Goal: Task Accomplishment & Management: Use online tool/utility

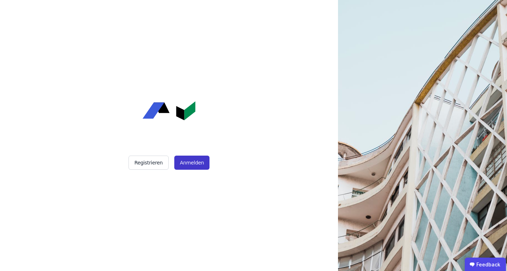
click at [187, 167] on button "Anmelden" at bounding box center [191, 162] width 35 height 14
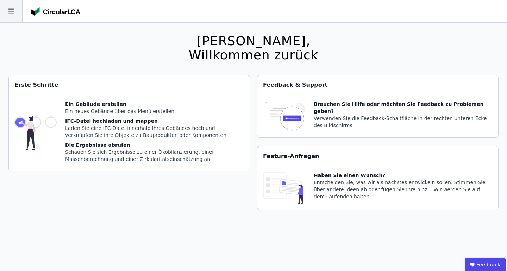
click at [11, 16] on icon at bounding box center [11, 11] width 22 height 22
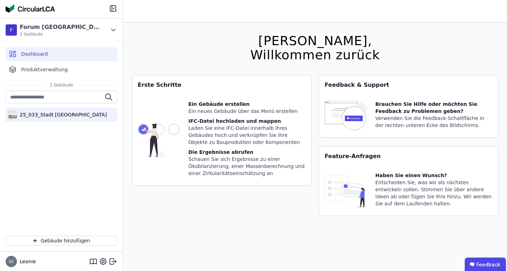
click at [57, 113] on div "25_033_Stadt Königsbrunn_Forum" at bounding box center [62, 114] width 90 height 7
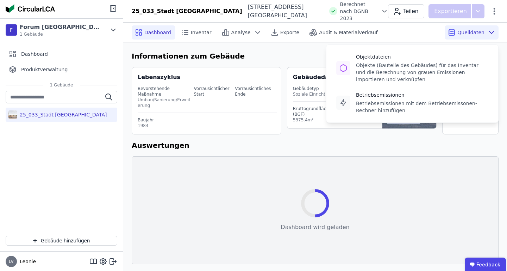
click at [467, 33] on span "Quelldaten" at bounding box center [471, 32] width 27 height 7
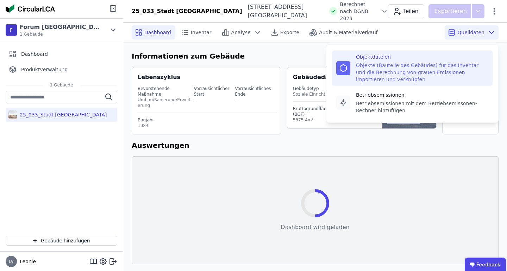
click at [428, 65] on div "Objekte (Bauteile des Gebäudes) für das Inventar und die Berechnung von grauen …" at bounding box center [422, 72] width 133 height 21
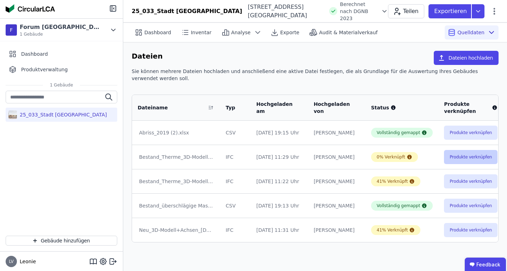
scroll to position [0, 39]
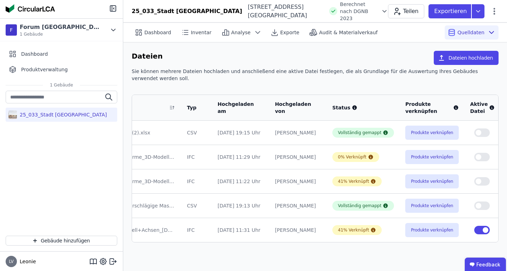
click at [506, 158] on icon at bounding box center [509, 157] width 6 height 6
click at [471, 156] on div "Löschen" at bounding box center [473, 155] width 70 height 11
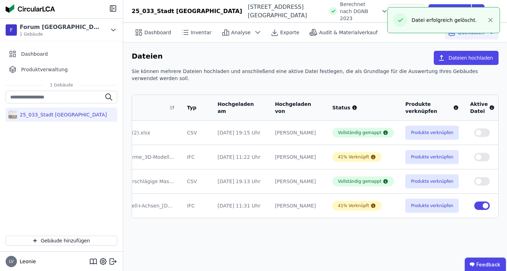
click at [506, 158] on icon at bounding box center [509, 157] width 6 height 6
click at [472, 157] on div "Löschen" at bounding box center [473, 155] width 70 height 11
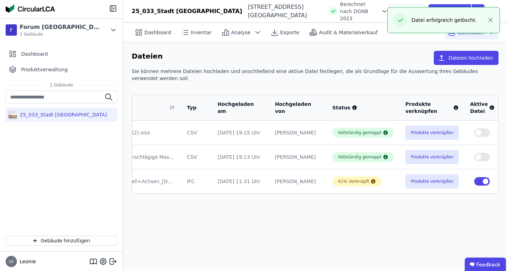
click at [506, 156] on icon at bounding box center [509, 157] width 6 height 6
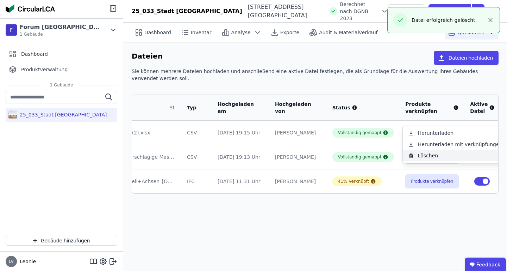
click at [462, 156] on div "Löschen" at bounding box center [455, 155] width 105 height 11
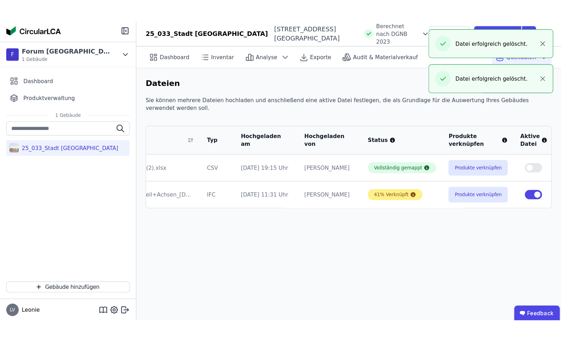
scroll to position [0, 0]
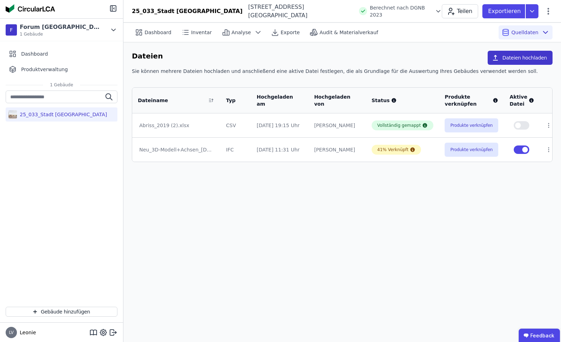
click at [507, 59] on button "Dateien hochladen" at bounding box center [519, 58] width 65 height 14
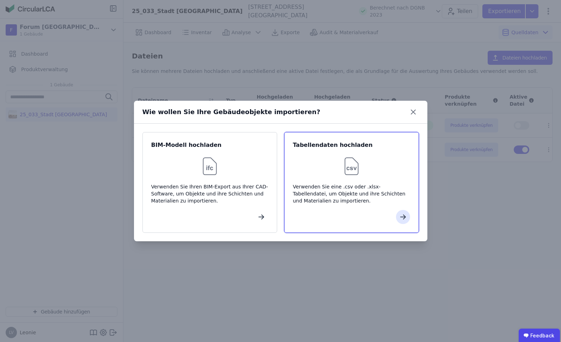
click at [322, 206] on div "Tabellendaten hochladen Verwenden Sie eine .csv oder .xlsx-Tabellendatei, um Ob…" at bounding box center [351, 182] width 135 height 101
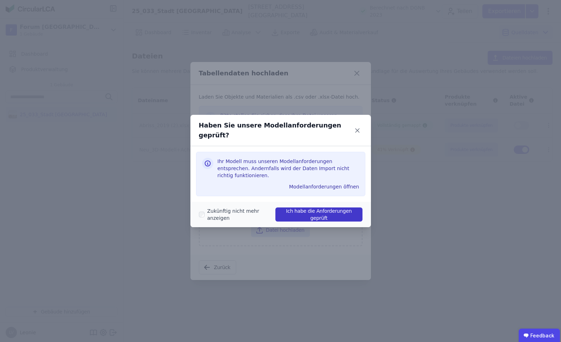
click at [312, 209] on button "Ich habe die Anforderungen geprüft" at bounding box center [318, 215] width 87 height 14
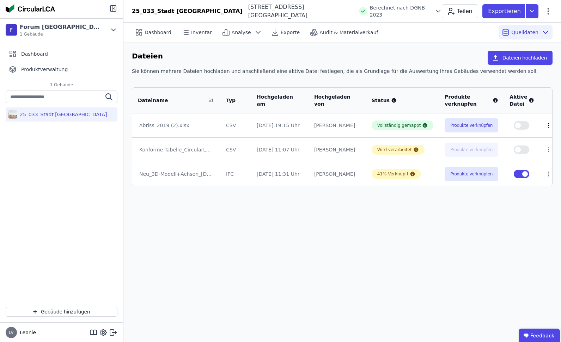
click at [507, 125] on icon at bounding box center [548, 125] width 6 height 6
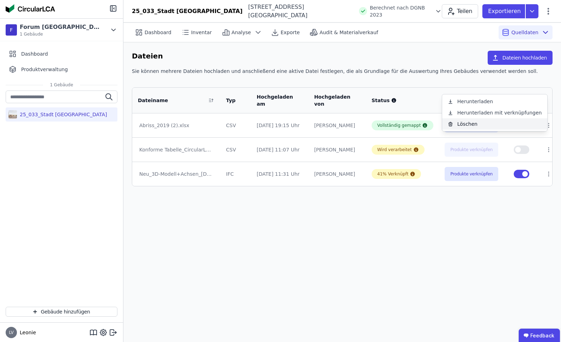
click at [507, 125] on div "Löschen" at bounding box center [494, 123] width 105 height 11
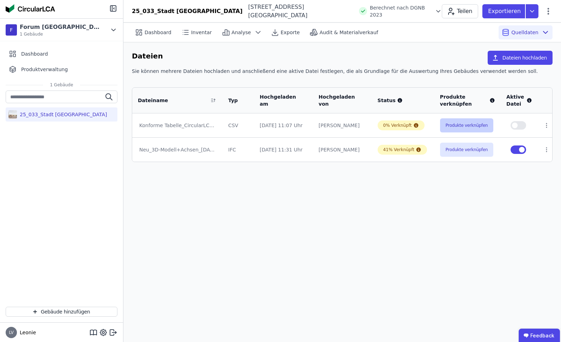
click at [460, 128] on button "Produkte verknüpfen" at bounding box center [467, 125] width 54 height 14
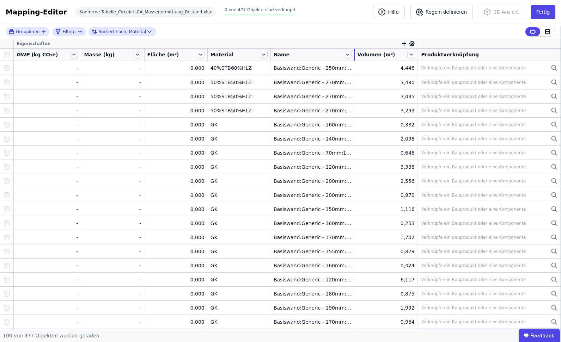
drag, startPoint x: 344, startPoint y: 52, endPoint x: 364, endPoint y: 50, distance: 20.1
click at [364, 50] on tr "GWP (kg CO₂e) Masse (kg) Fläche (m²) Material Name Volumen (m³) Produktverknüpf…" at bounding box center [280, 55] width 561 height 12
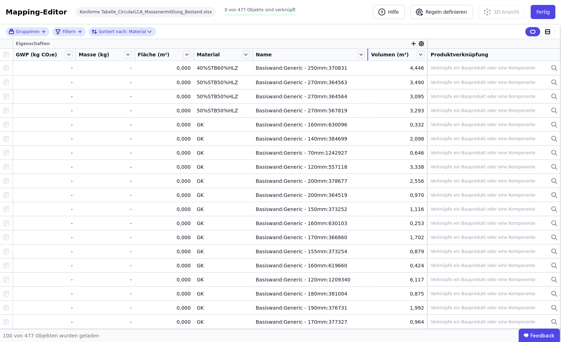
drag, startPoint x: 353, startPoint y: 50, endPoint x: 384, endPoint y: 50, distance: 30.7
click at [384, 50] on tr "GWP (kg CO₂e) Masse (kg) Fläche (m²) Material Name Volumen (m³) Produktverknüpf…" at bounding box center [280, 55] width 561 height 12
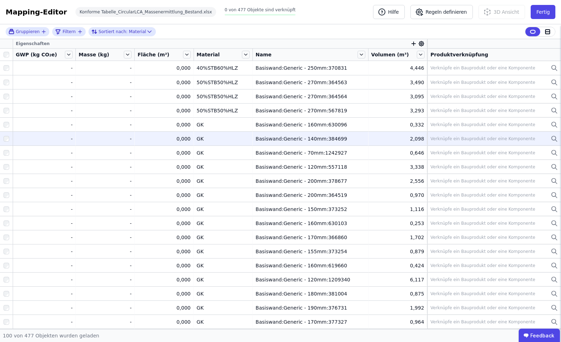
click at [454, 138] on div "Verknüpfe ein Bauprodukt oder eine Komponente" at bounding box center [482, 139] width 105 height 6
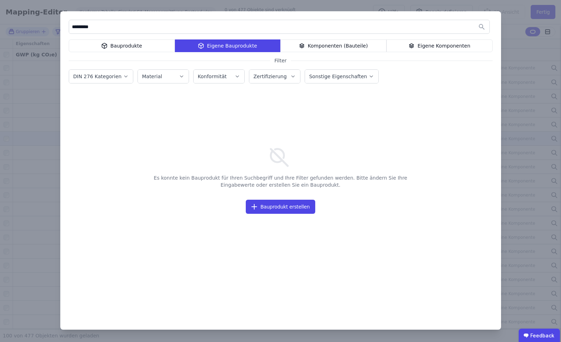
click at [134, 46] on div "Bauprodukte" at bounding box center [122, 45] width 106 height 13
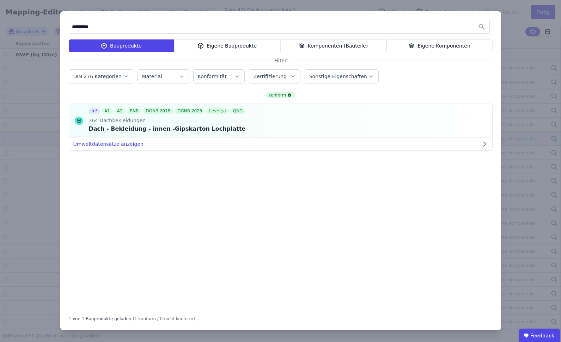
drag, startPoint x: 99, startPoint y: 29, endPoint x: 62, endPoint y: 25, distance: 37.2
click at [62, 25] on div "********* Bauprodukte Eigene Bauprodukte Komponenten (Bauteile) Eigene Komponen…" at bounding box center [280, 170] width 440 height 319
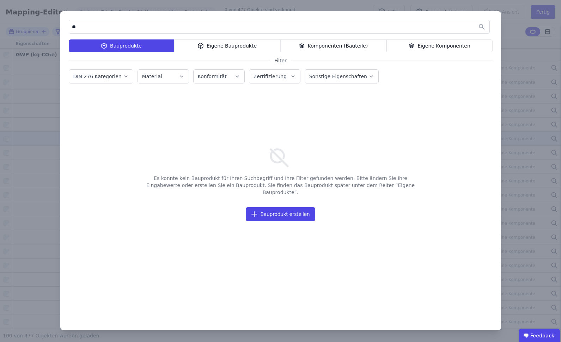
type input "*"
type input "**********"
click at [318, 54] on div "**********" at bounding box center [280, 170] width 440 height 319
click at [319, 48] on div "Komponenten (Bauteile)" at bounding box center [333, 45] width 106 height 13
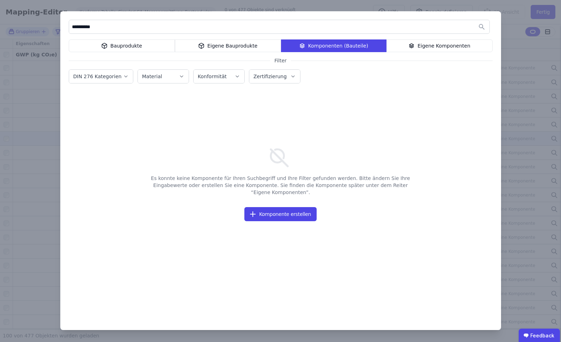
click at [507, 54] on div "**********" at bounding box center [280, 171] width 561 height 342
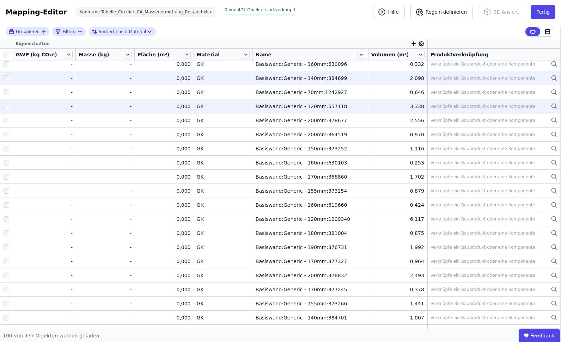
scroll to position [115, 0]
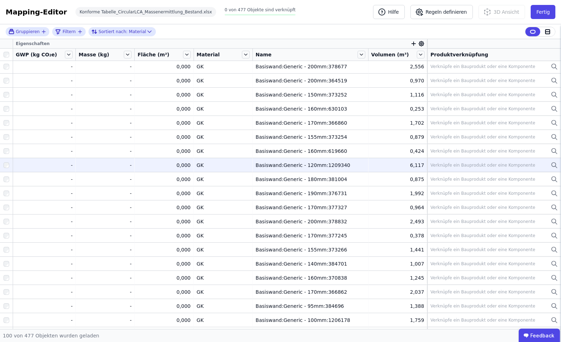
click at [449, 161] on div "Verknüpfe ein Bauprodukt oder eine Komponente" at bounding box center [493, 165] width 127 height 8
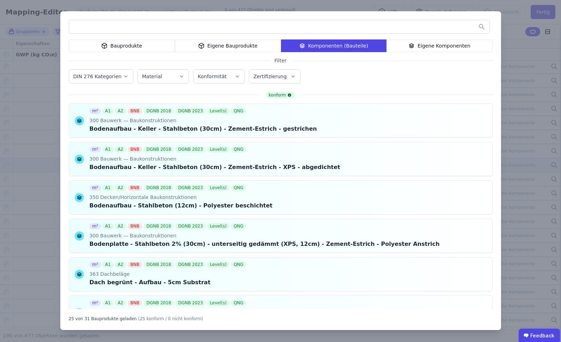
click at [238, 41] on div "Eigene Bauprodukte" at bounding box center [228, 45] width 106 height 13
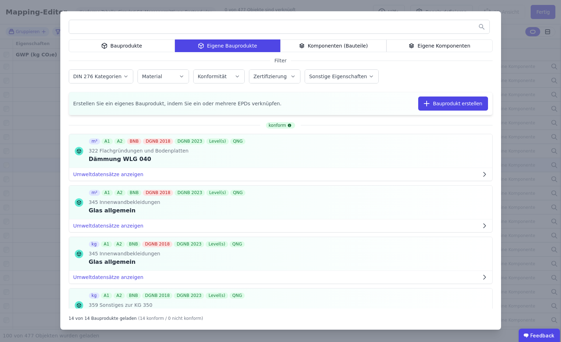
click at [210, 33] on input "text" at bounding box center [279, 26] width 420 height 13
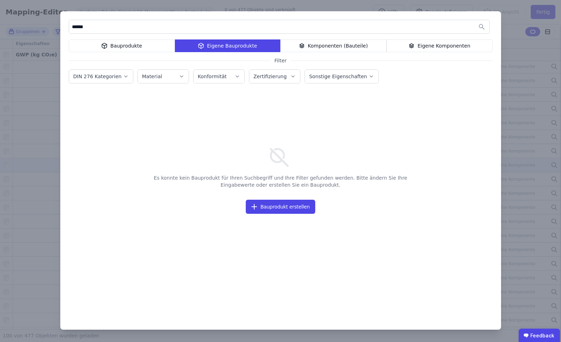
type input "******"
click at [105, 41] on div "Bauprodukte" at bounding box center [122, 45] width 106 height 13
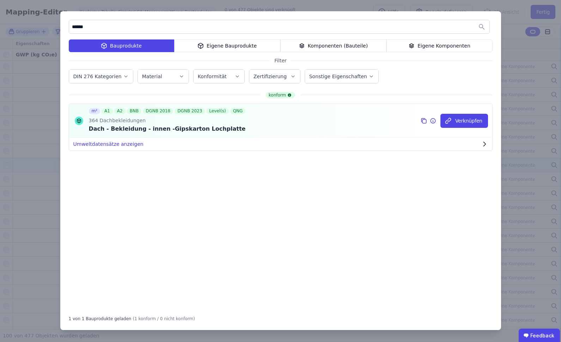
click at [122, 142] on button "Umweltdatensätze anzeigen" at bounding box center [280, 144] width 423 height 13
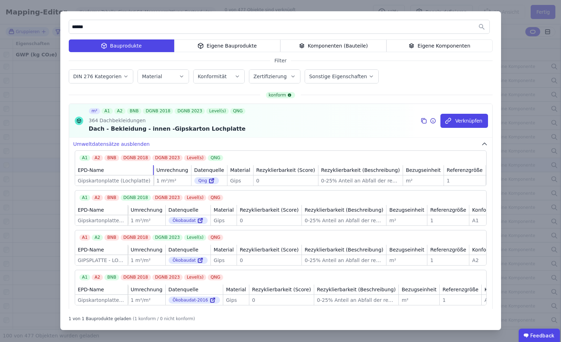
drag, startPoint x: 127, startPoint y: 168, endPoint x: 173, endPoint y: 170, distance: 45.8
click at [173, 170] on tr "EPD-Name Umrechnung Datenquelle Material Rezyklierbarkeit (Score) Rezyklierbark…" at bounding box center [327, 170] width 504 height 10
click at [350, 48] on div "Komponenten (Bauteile)" at bounding box center [333, 45] width 106 height 13
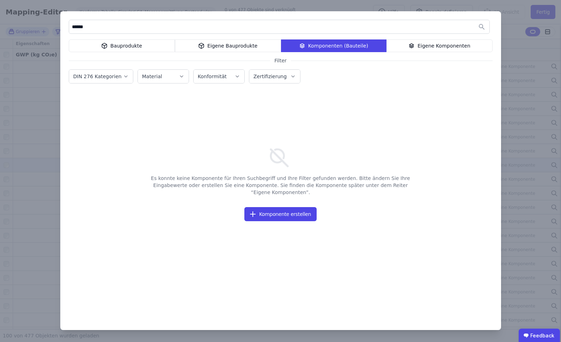
click at [264, 47] on div "Eigene Bauprodukte" at bounding box center [228, 45] width 106 height 13
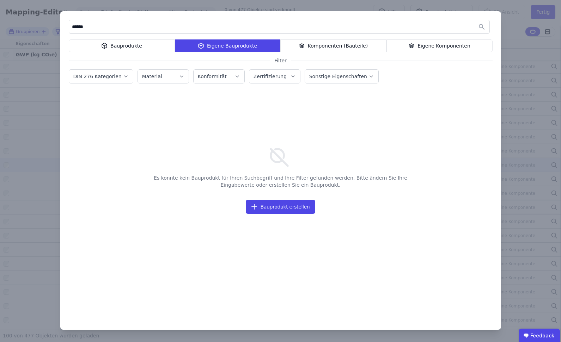
click at [507, 138] on div "****** Bauprodukte Eigene Bauprodukte Komponenten (Bauteile) Eigene Komponenten…" at bounding box center [280, 171] width 561 height 342
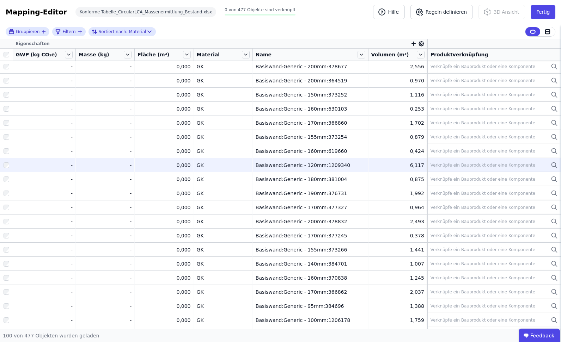
click at [413, 41] on icon "button" at bounding box center [413, 44] width 6 height 6
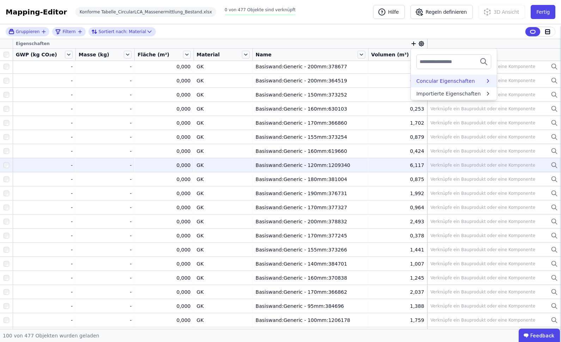
click at [440, 82] on div "Concular Eigenschaften" at bounding box center [445, 81] width 58 height 7
click at [435, 61] on input "text" at bounding box center [445, 61] width 52 height 13
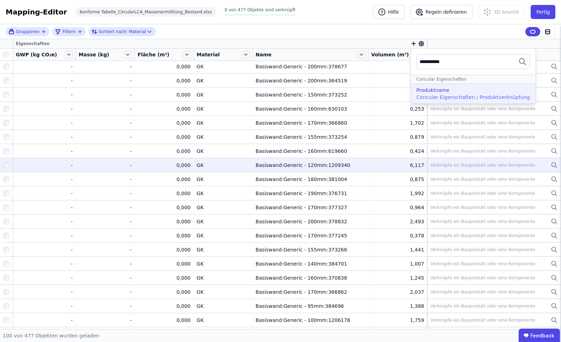
type input "**********"
click at [434, 94] on span "Concular Eigenschaften / Produktverknüpfung" at bounding box center [472, 97] width 113 height 6
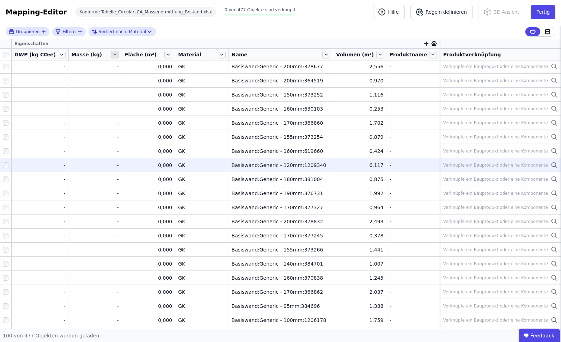
click at [111, 55] on icon at bounding box center [115, 55] width 8 height 8
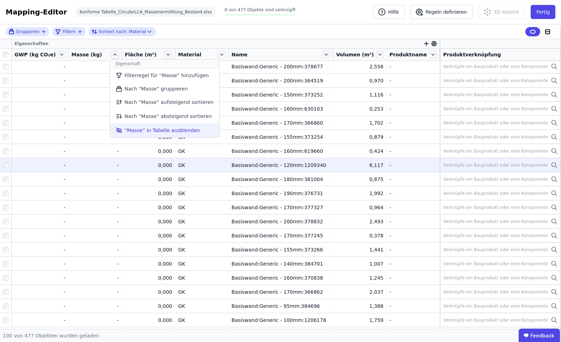
click at [133, 129] on li "“Masse” in Tabelle ausblenden" at bounding box center [164, 130] width 109 height 14
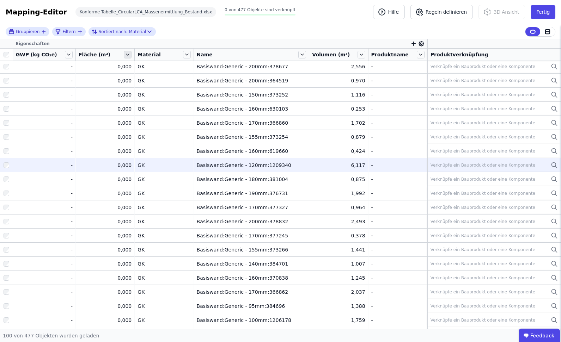
click at [124, 53] on icon at bounding box center [128, 55] width 8 height 8
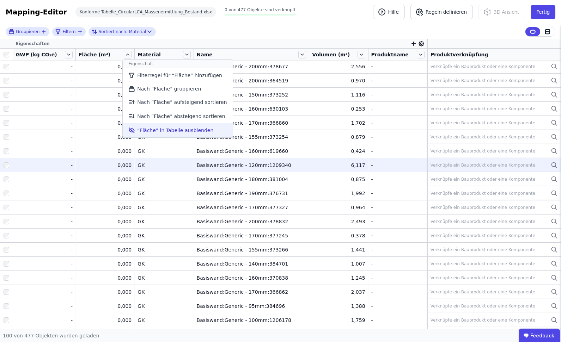
click at [133, 129] on li "“Fläche” in Tabelle ausblenden" at bounding box center [178, 130] width 110 height 14
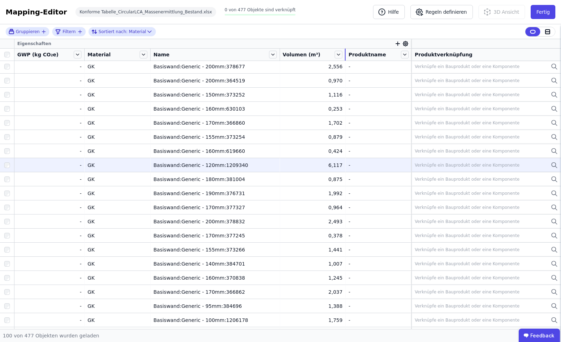
drag, startPoint x: 343, startPoint y: 53, endPoint x: 321, endPoint y: 51, distance: 21.9
click at [321, 51] on div "Volumen (m³)" at bounding box center [313, 55] width 66 height 12
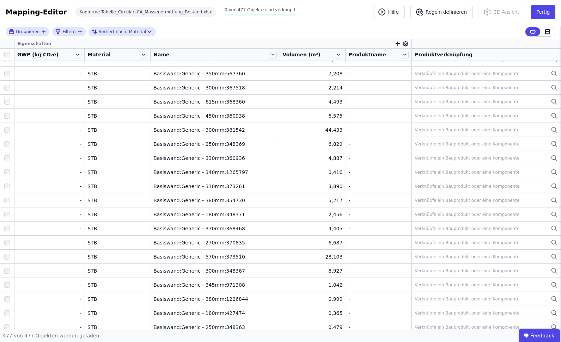
scroll to position [6456, 0]
